Goal: Information Seeking & Learning: Learn about a topic

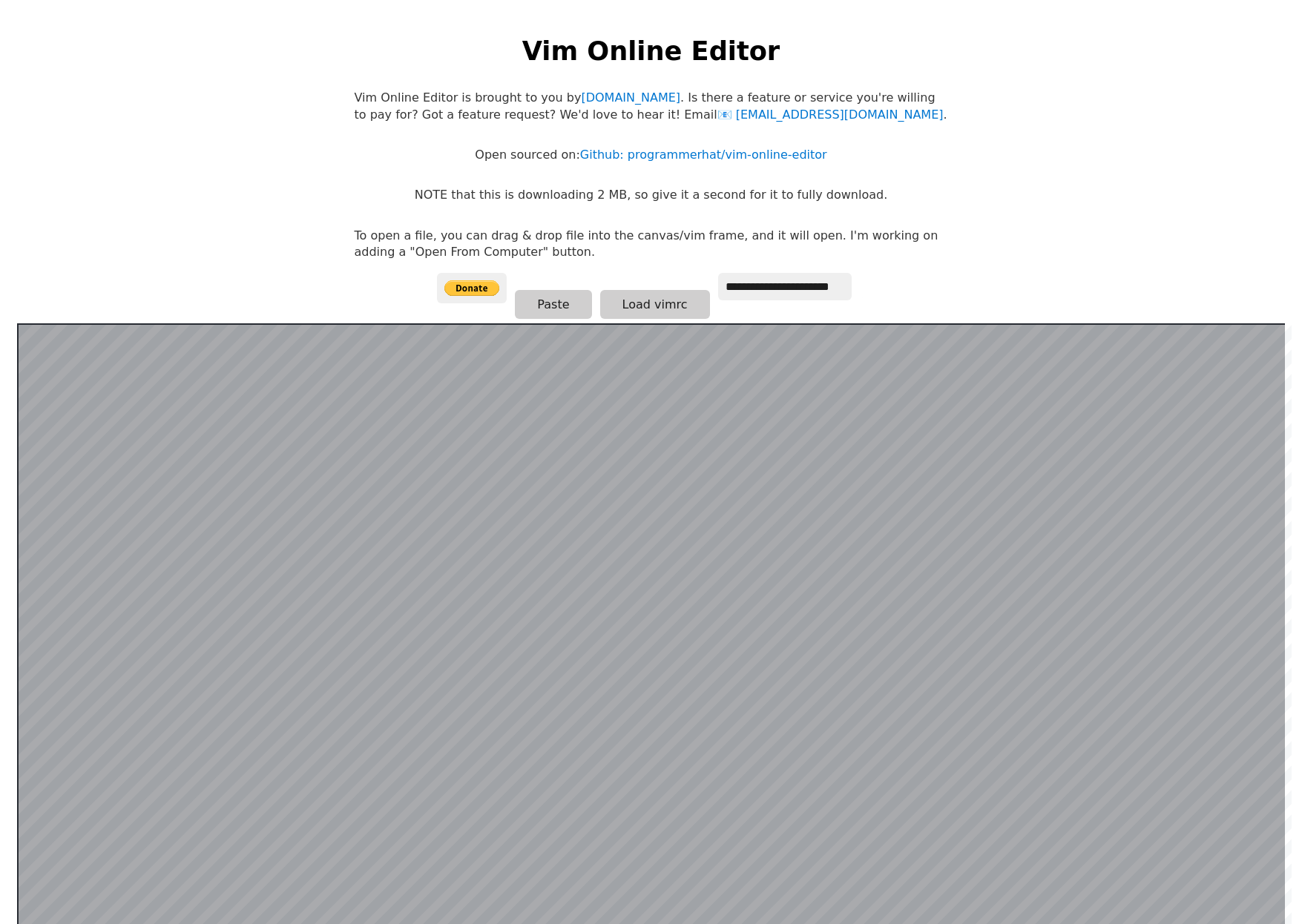
click at [663, 57] on h1 "Vim Online Editor" at bounding box center [651, 51] width 257 height 36
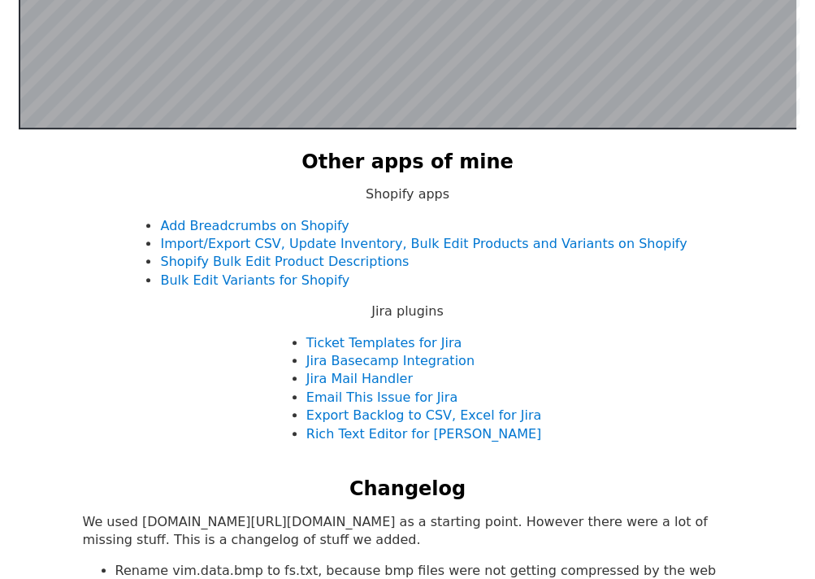
scroll to position [429, 0]
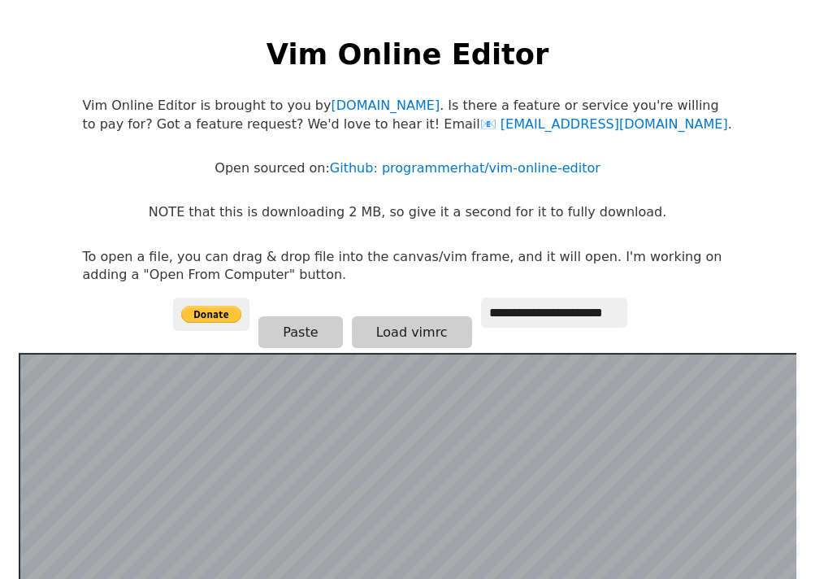
scroll to position [2, 0]
click at [493, 167] on link "Github: programmerhat/vim-online-editor" at bounding box center [465, 167] width 271 height 15
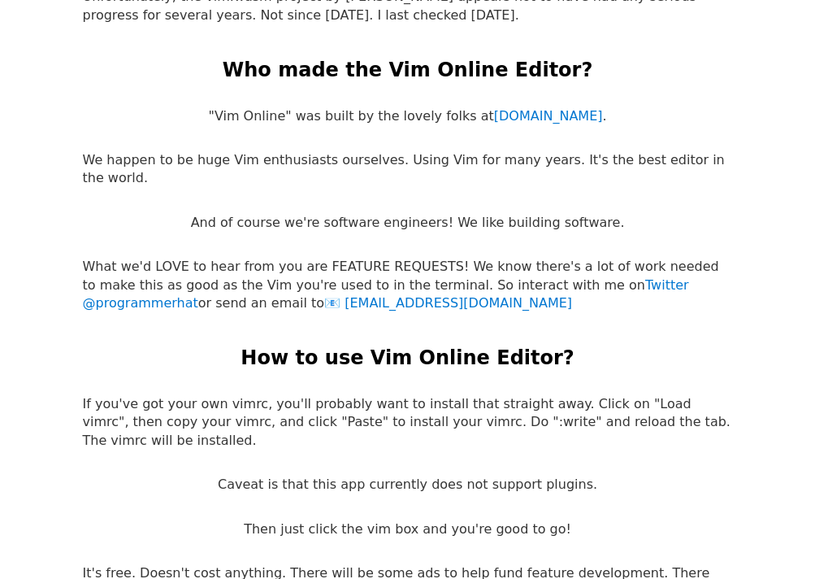
scroll to position [3108, 0]
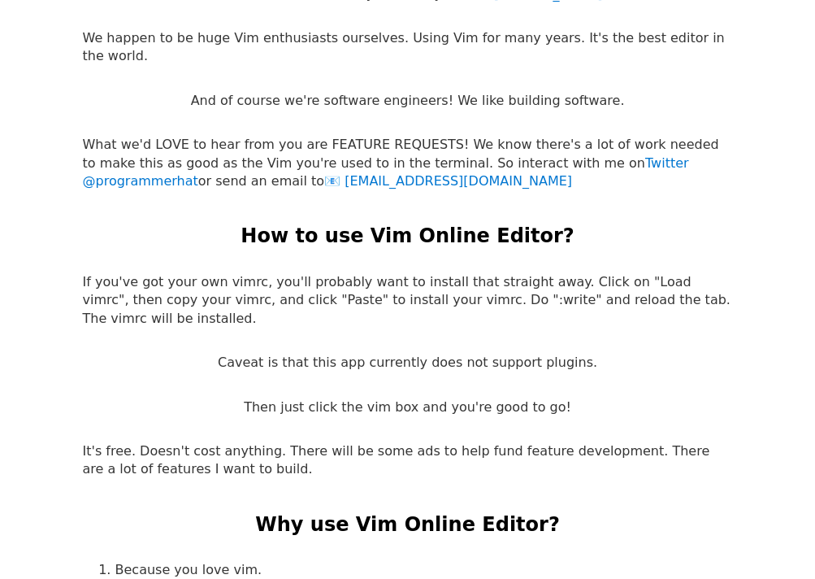
click at [452, 354] on p "Caveat is that this app currently does not support plugins." at bounding box center [408, 363] width 380 height 18
click at [402, 398] on p "Then just click the vim box and you're good to go!" at bounding box center [408, 407] width 328 height 18
click at [339, 398] on p "Then just click the vim box and you're good to go!" at bounding box center [408, 407] width 328 height 18
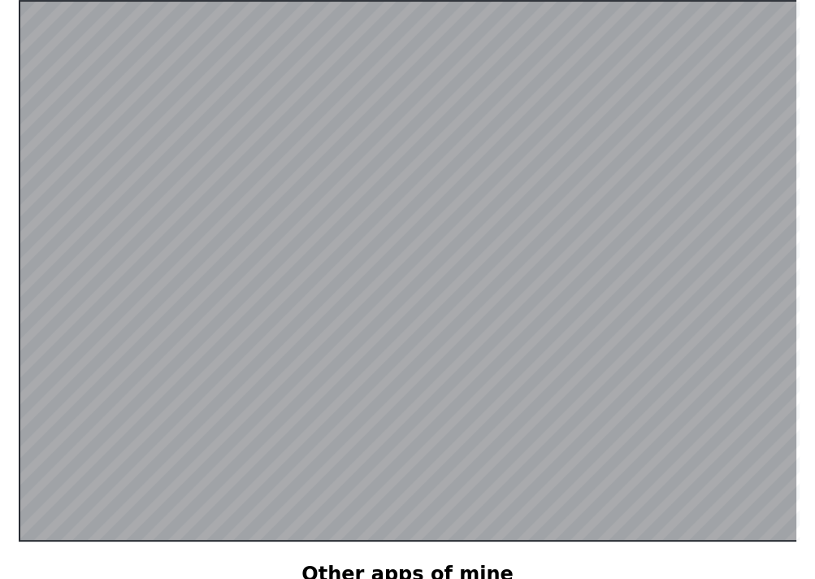
scroll to position [317, 0]
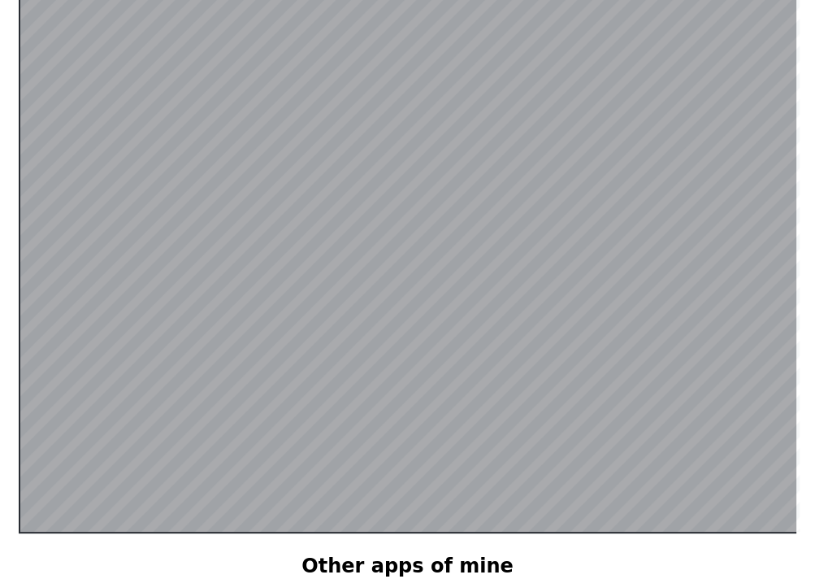
scroll to position [347, 0]
